Goal: Information Seeking & Learning: Compare options

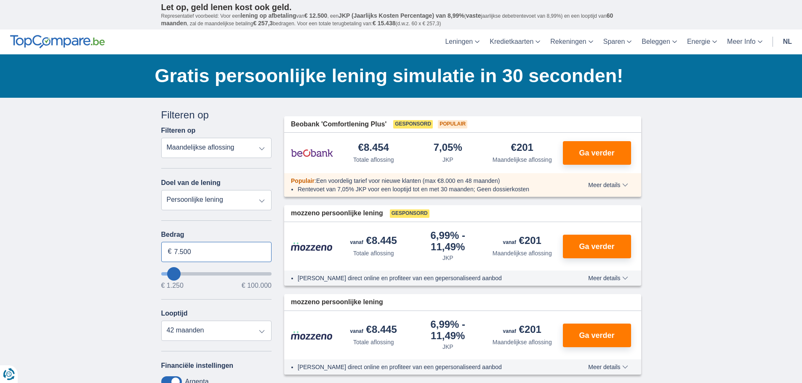
click at [210, 258] on input "7.500" at bounding box center [216, 252] width 111 height 20
type input "7"
type input "4.000"
type input "4250"
select select "36"
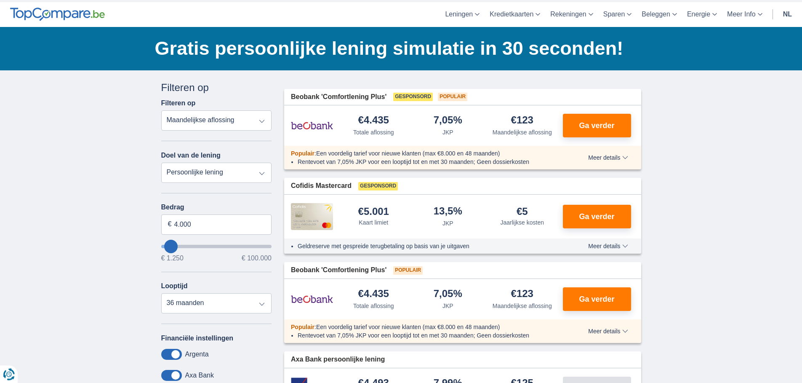
scroll to position [27, 0]
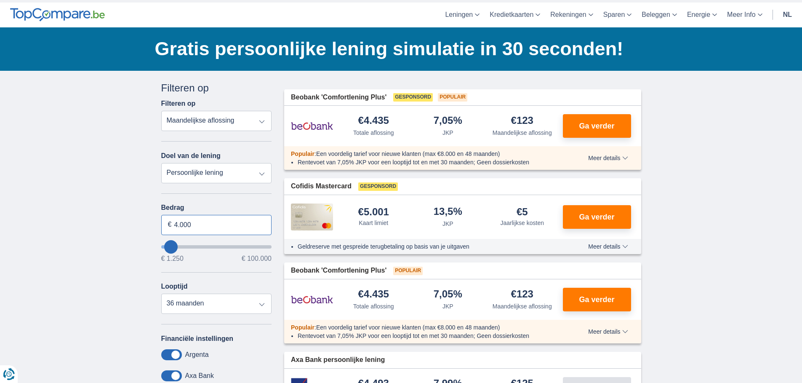
click at [203, 229] on input "4.000" at bounding box center [216, 225] width 111 height 20
type input "4.500"
type input "4250"
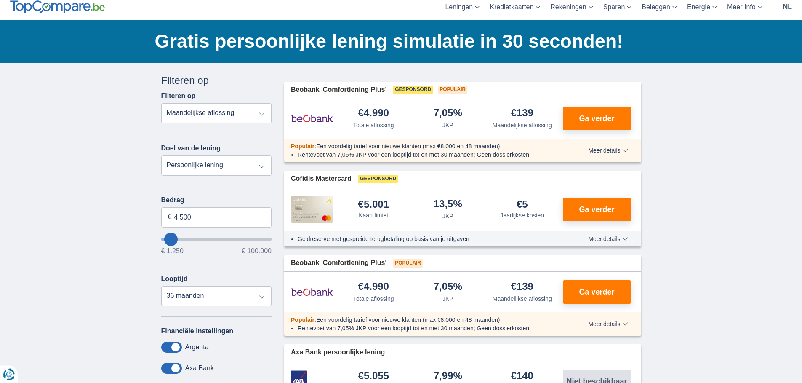
scroll to position [54, 0]
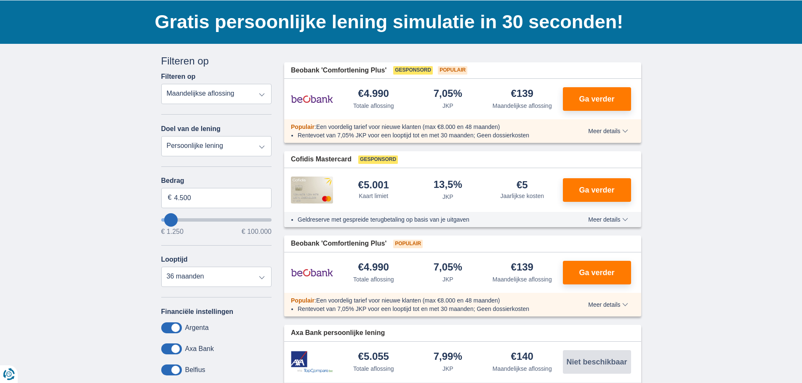
type input "3.250"
type input "3250"
select select "30"
type input "4.250"
type input "4250"
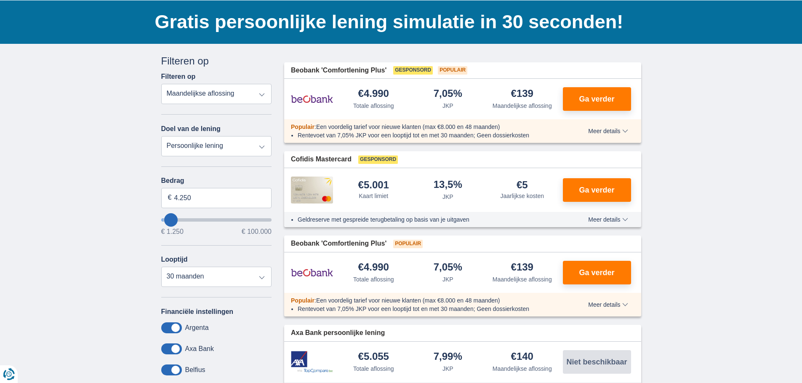
type input "5.250"
type input "5250"
select select "36"
type input "4.250"
type input "4250"
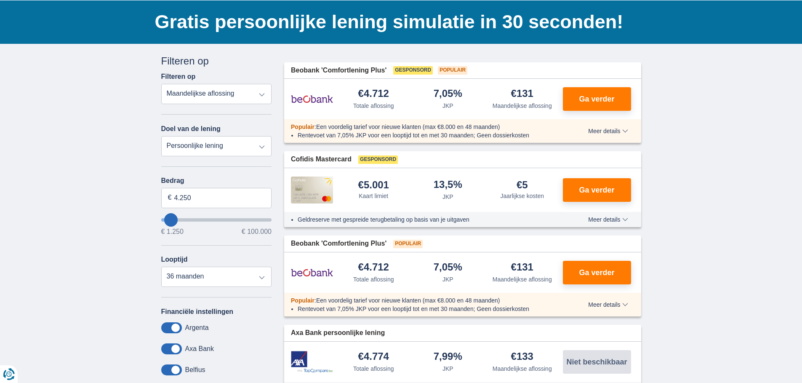
type input "11.250"
type input "11250"
select select "60"
type input "11250"
click at [177, 222] on input "wantToBorrow" at bounding box center [216, 219] width 111 height 3
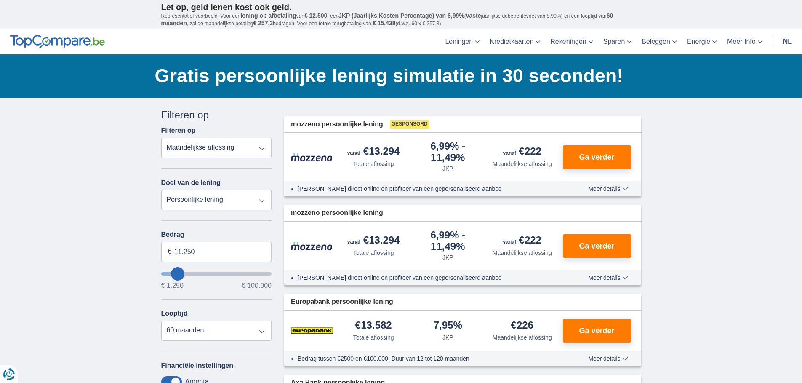
type input "8.250"
type input "8250"
select select "48"
type input "8250"
click at [175, 275] on input "wantToBorrow" at bounding box center [216, 273] width 111 height 3
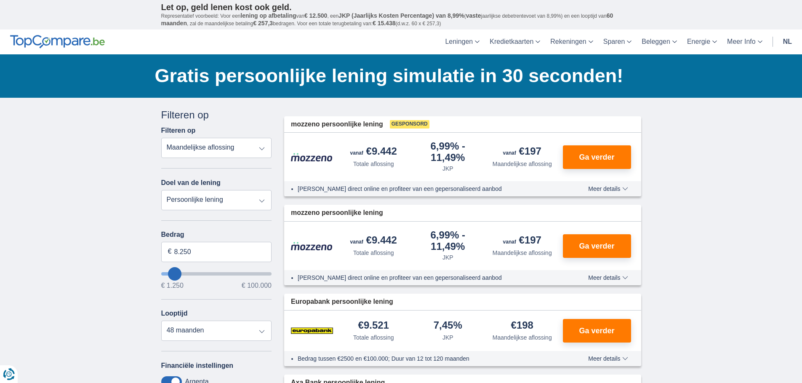
type input "5.250"
type input "5250"
select select "36"
type input "5250"
click at [172, 275] on input "wantToBorrow" at bounding box center [216, 273] width 111 height 3
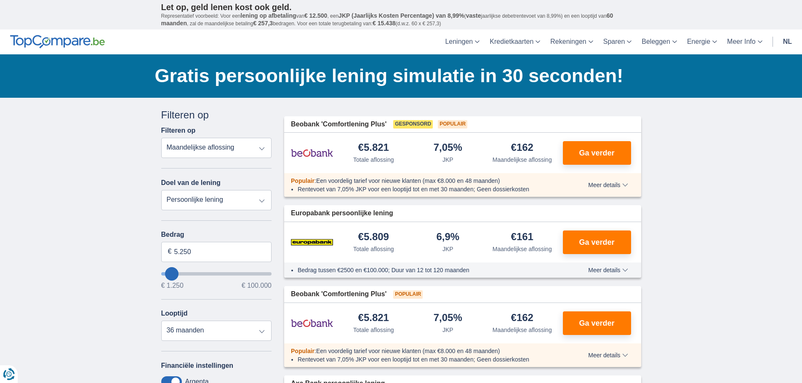
type input "1.250"
type input "1250"
select select "24"
type input "1250"
click at [167, 275] on input "wantToBorrow" at bounding box center [216, 273] width 111 height 3
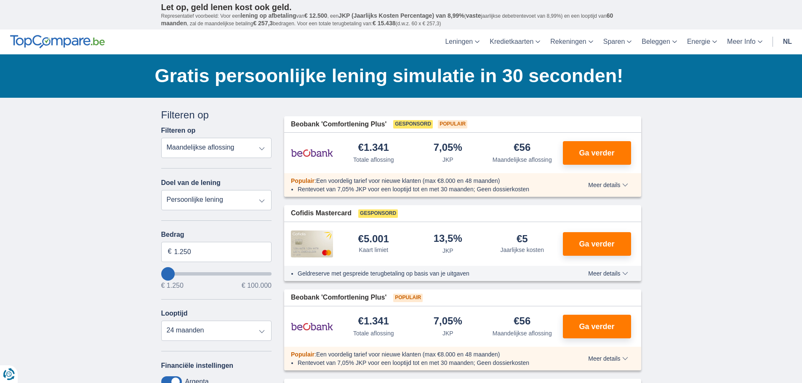
type input "4.250"
type input "4250"
select select "36"
type input "4250"
click at [171, 274] on input "wantToBorrow" at bounding box center [216, 273] width 111 height 3
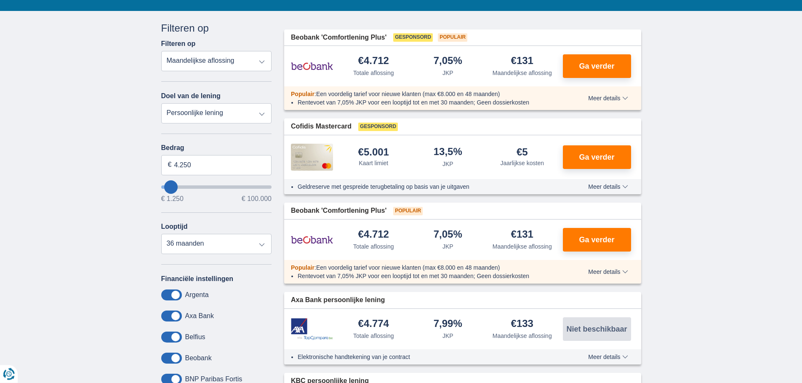
scroll to position [81, 0]
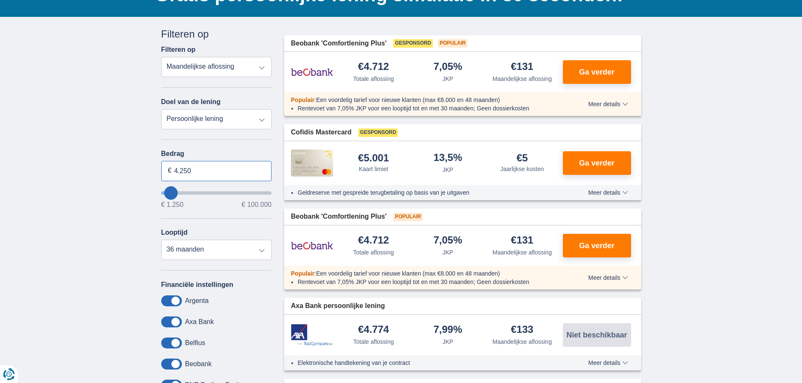
click at [197, 171] on input "4.250" at bounding box center [216, 171] width 111 height 20
type input "4.500"
type input "4250"
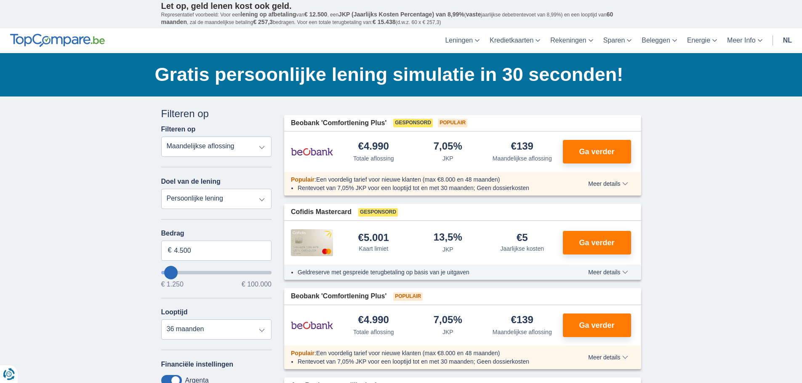
scroll to position [0, 0]
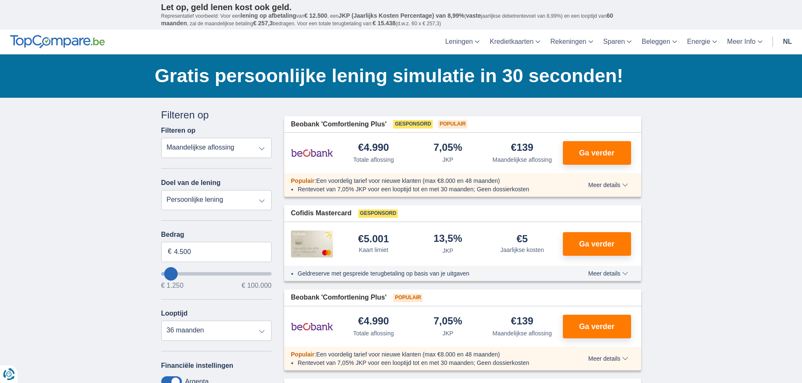
scroll to position [54, 0]
